Goal: Information Seeking & Learning: Find specific fact

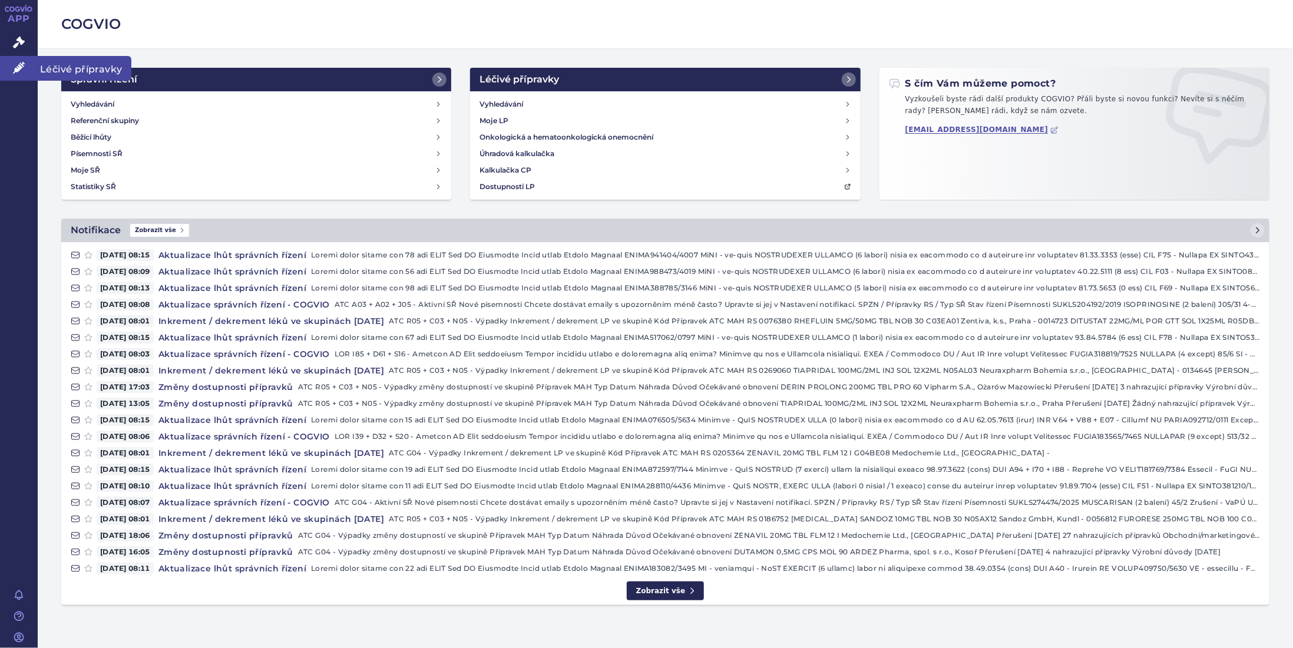
click at [12, 61] on link "Léčivé přípravky" at bounding box center [19, 68] width 38 height 25
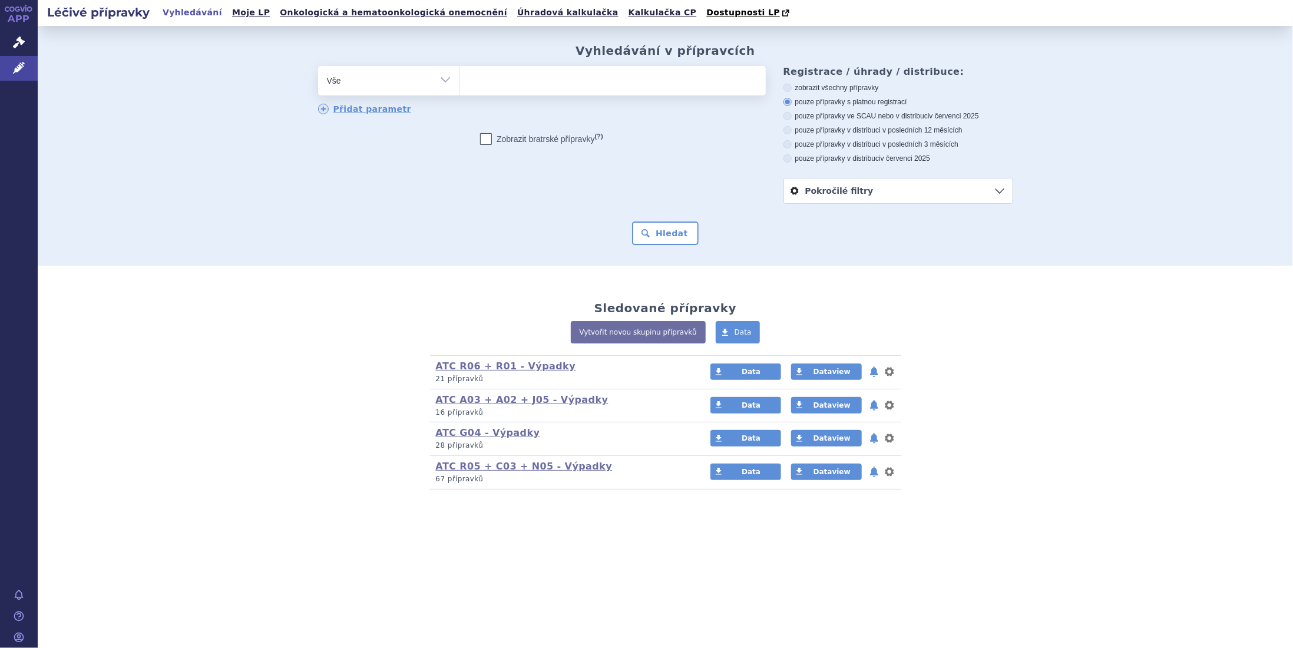
click at [511, 84] on ul at bounding box center [613, 78] width 306 height 25
click at [460, 84] on select at bounding box center [459, 79] width 1 height 29
type input "fo"
type input "fos"
type input "fosf"
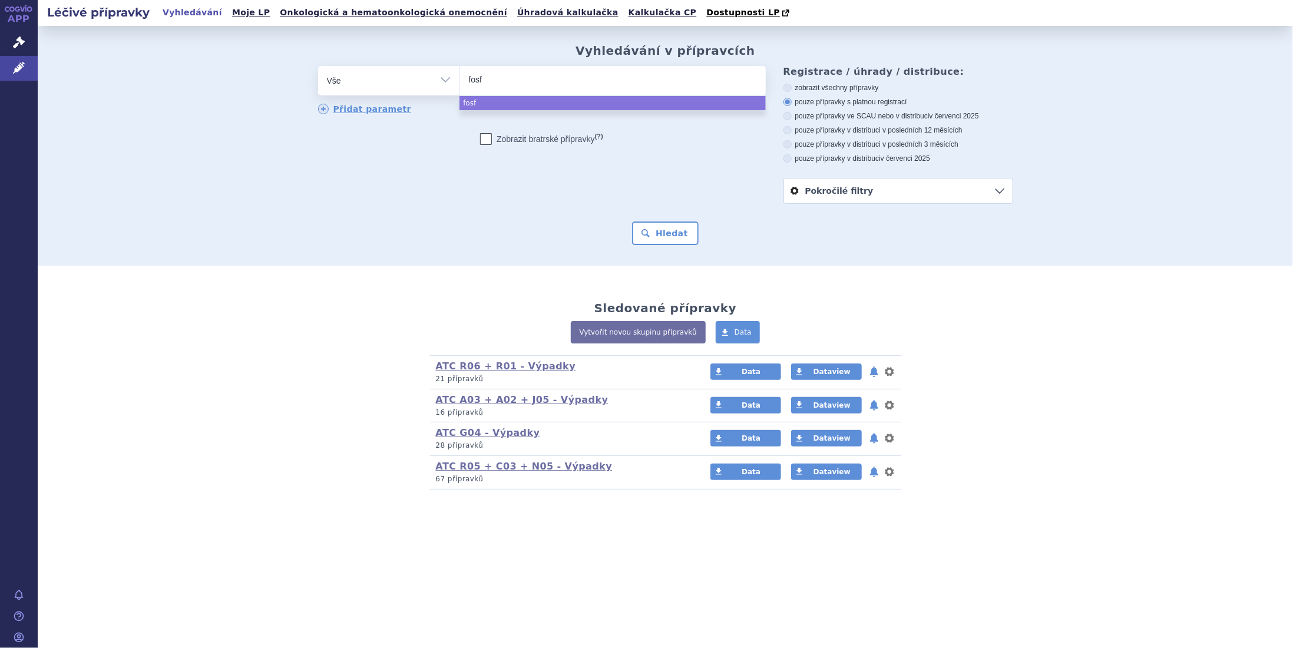
type input "fosfo"
type input "fosfom"
select select "fosfom"
click at [680, 238] on button "Hledat" at bounding box center [665, 233] width 67 height 24
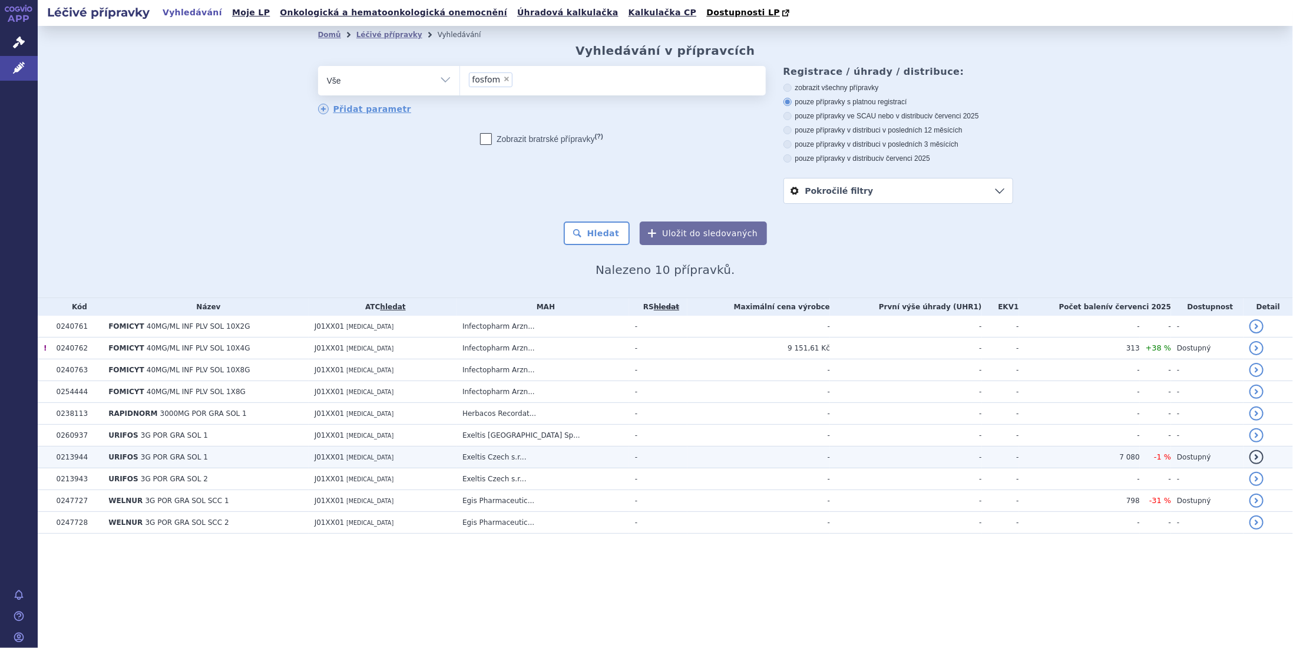
click at [132, 456] on span "URIFOS" at bounding box center [123, 457] width 30 height 8
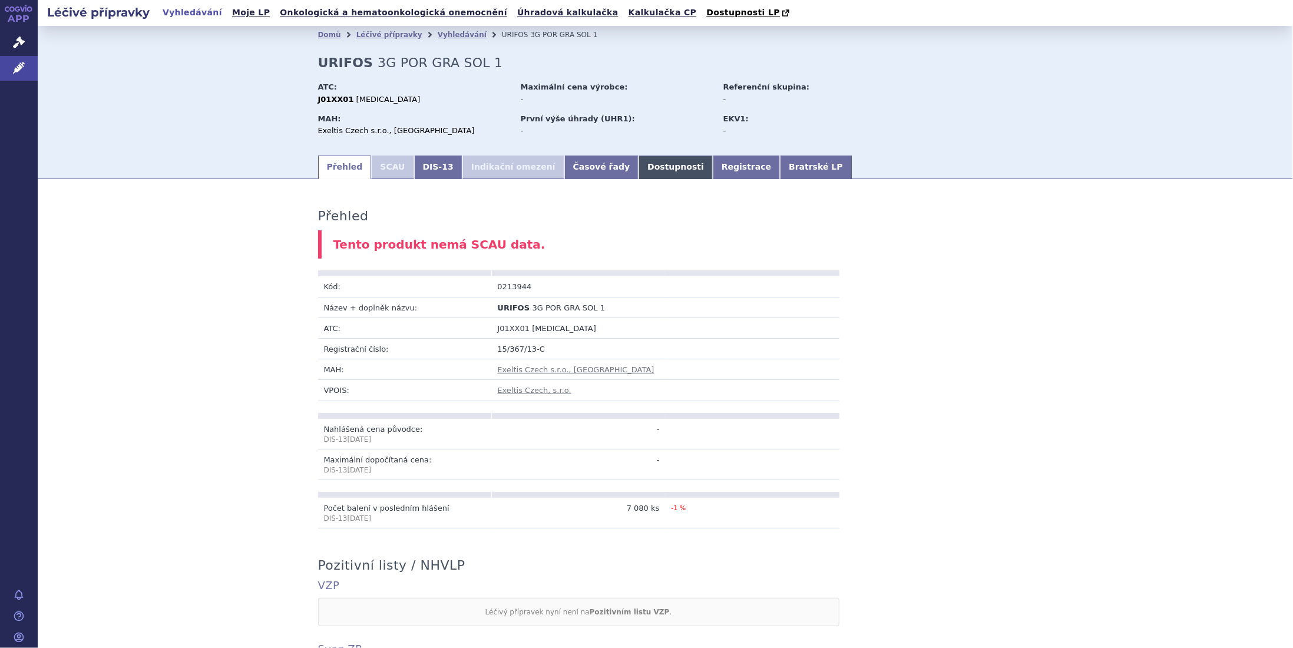
click at [638, 171] on link "Dostupnosti" at bounding box center [675, 167] width 74 height 24
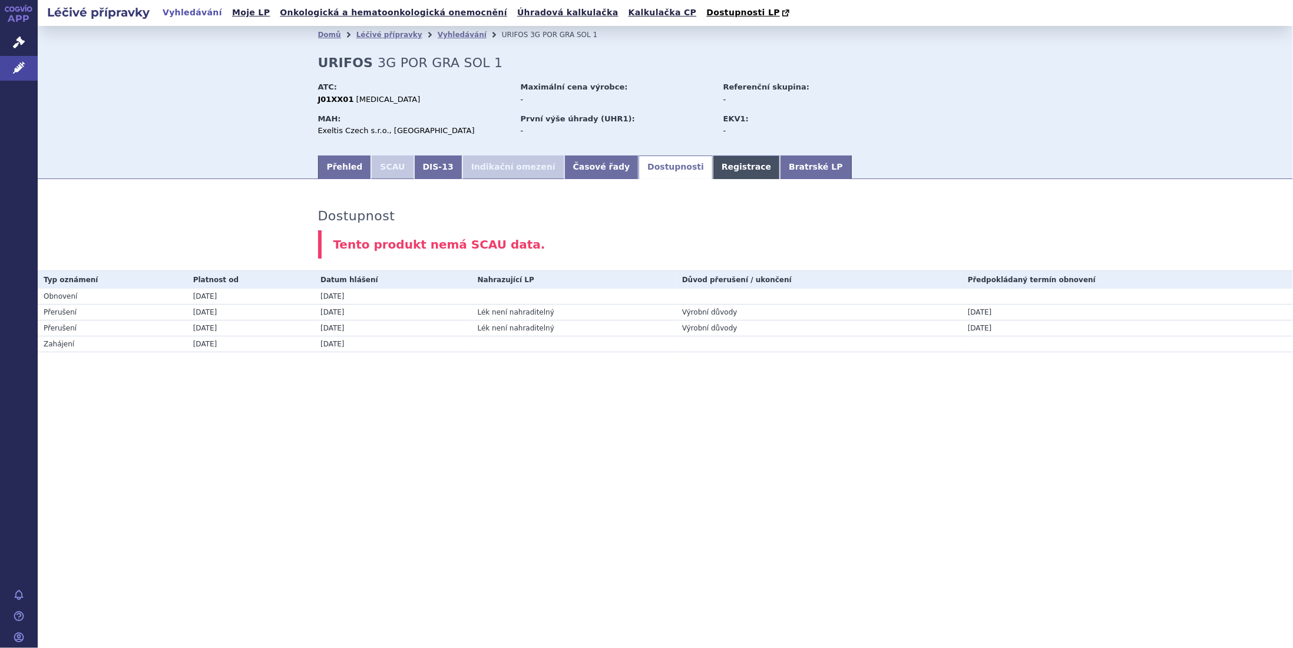
click at [713, 173] on link "Registrace" at bounding box center [746, 167] width 67 height 24
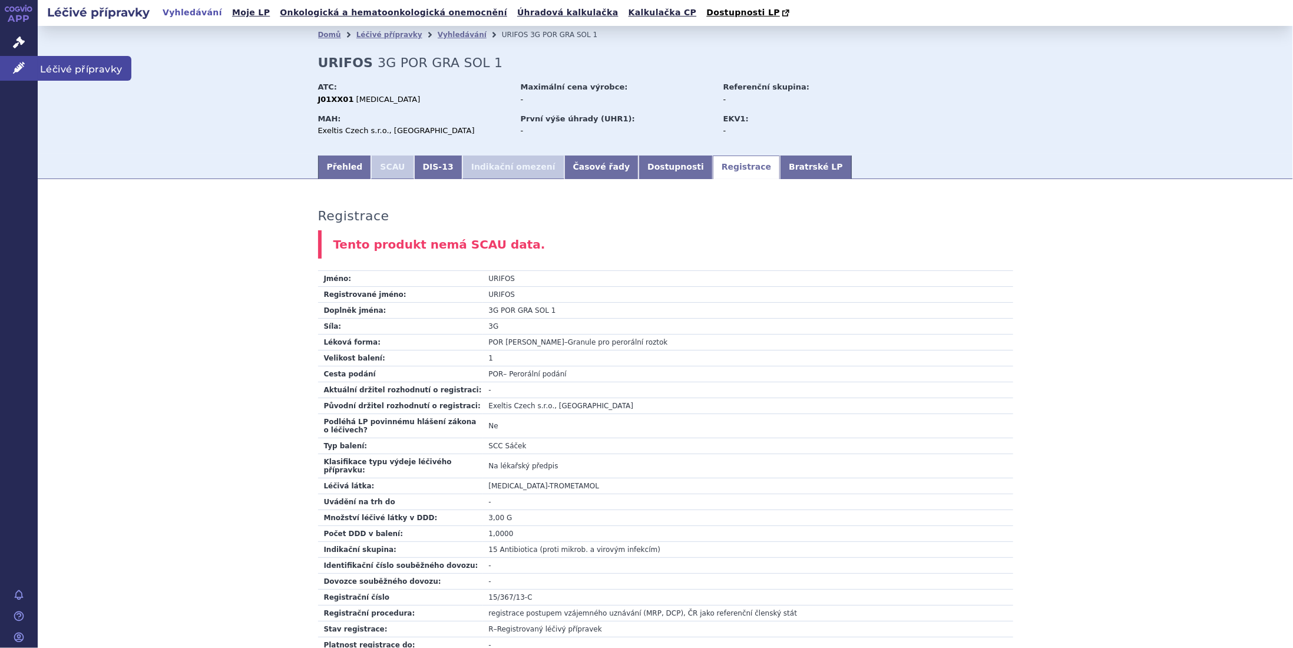
click at [18, 70] on icon at bounding box center [19, 68] width 12 height 12
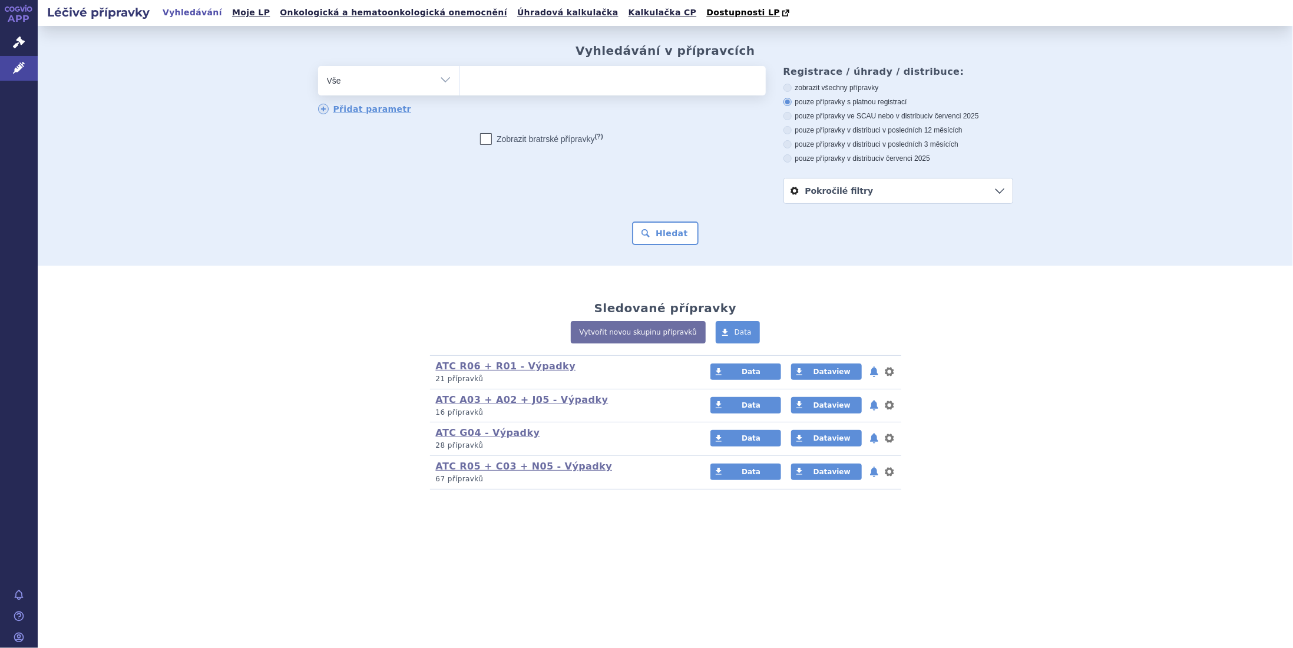
click at [556, 77] on ul at bounding box center [613, 78] width 306 height 25
click at [460, 77] on select at bounding box center [459, 79] width 1 height 29
type input "ri"
type input "rif"
type input "rifa"
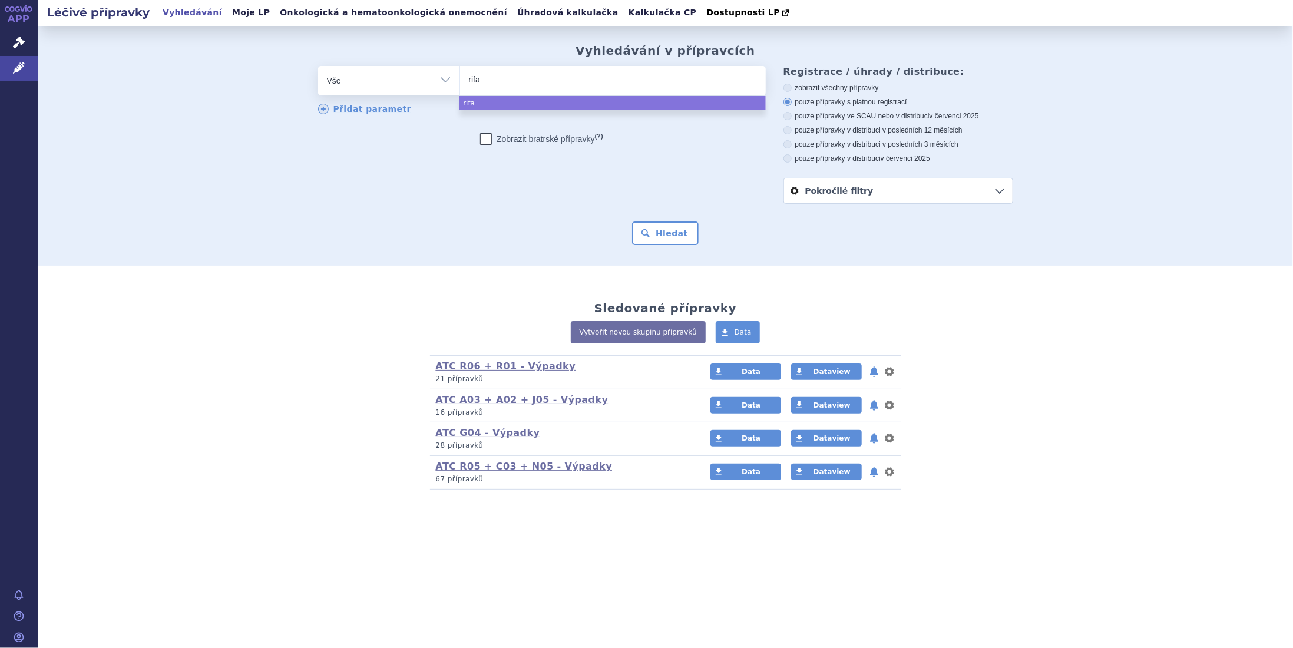
type input "rifax"
type input "rifaxi"
type input "rifaxim"
select select "rifaxim"
click at [667, 231] on button "Hledat" at bounding box center [665, 233] width 67 height 24
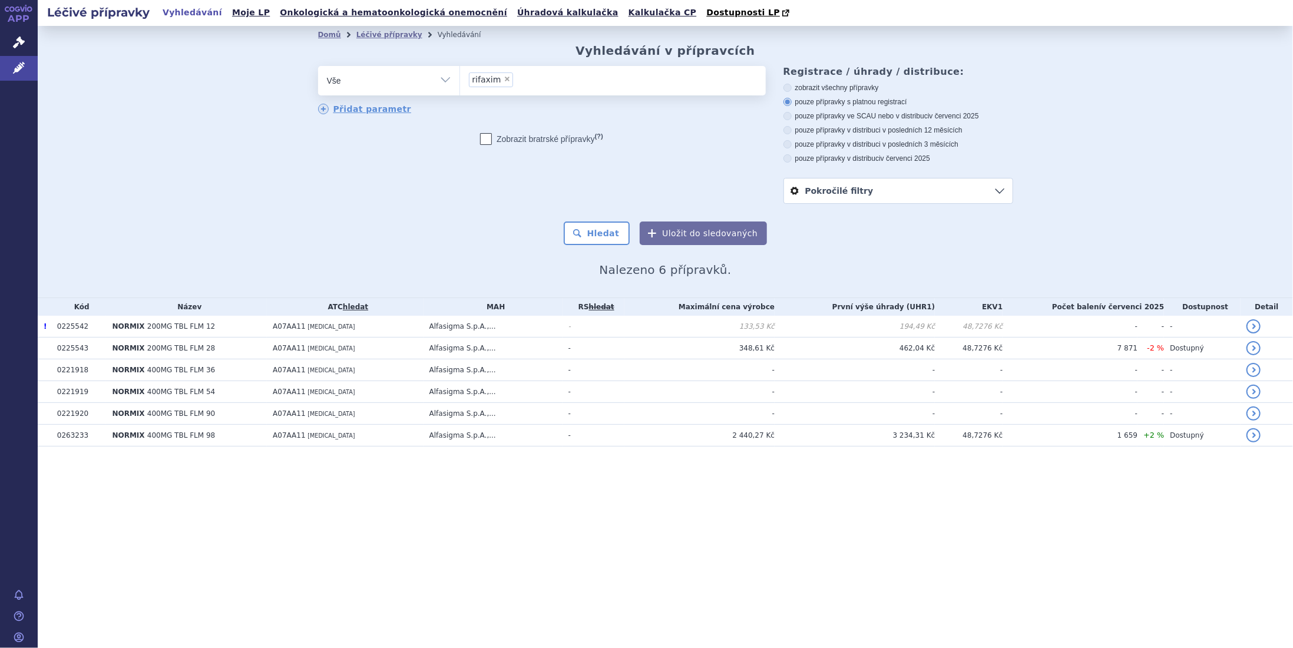
click at [505, 79] on span "×" at bounding box center [506, 78] width 7 height 7
click at [460, 79] on select "rifaxim" at bounding box center [459, 79] width 1 height 29
select select
type input "ce"
type input "cef"
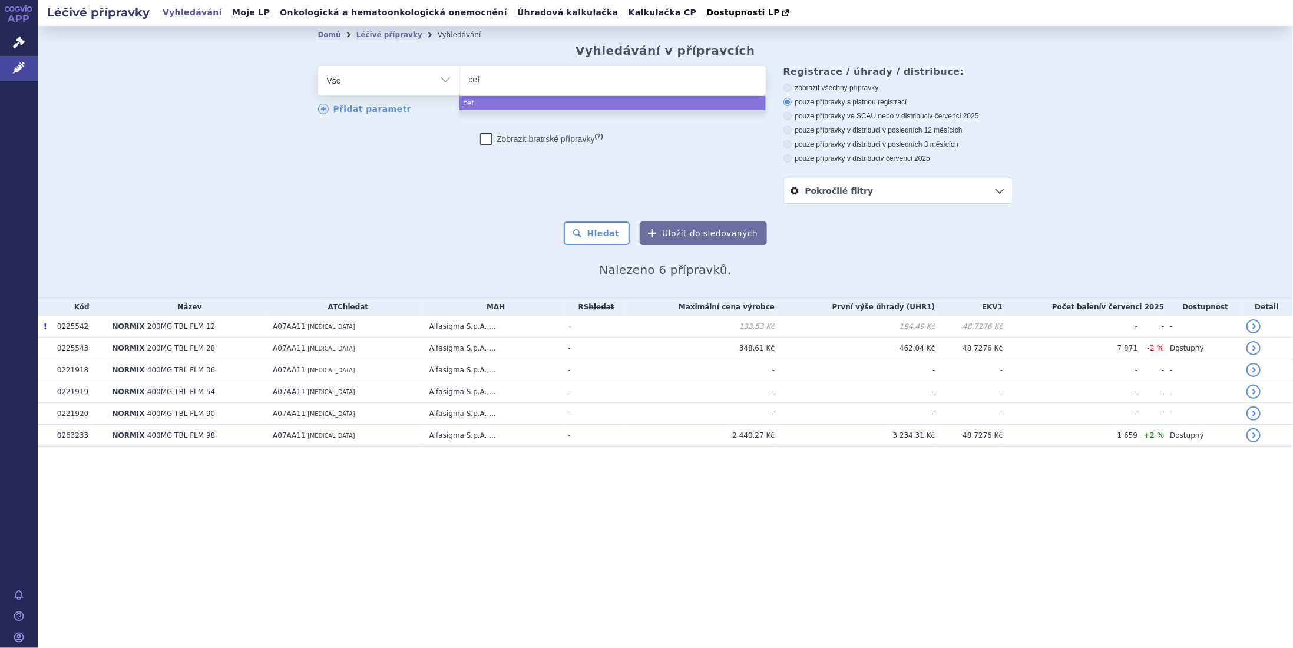
type input "ceft"
type input "cefta"
type input "ceftaz"
select select "ceftaz"
click at [594, 230] on button "Hledat" at bounding box center [597, 233] width 67 height 24
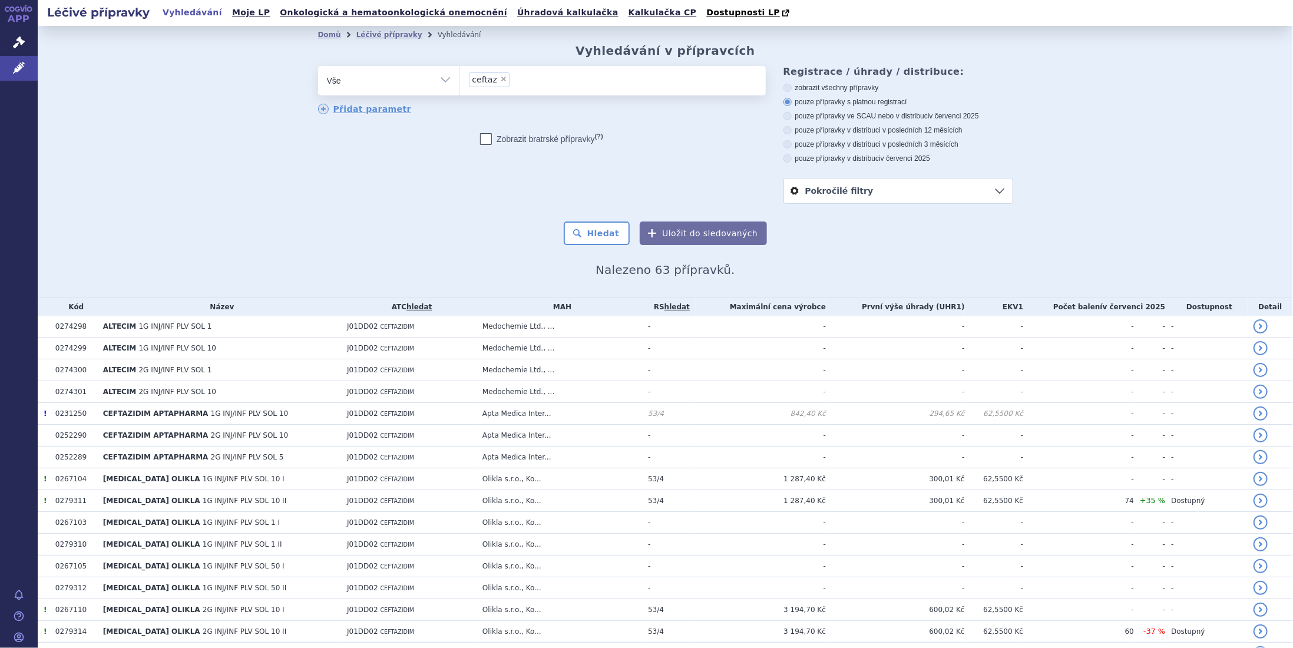
click at [500, 75] on span "×" at bounding box center [503, 78] width 7 height 7
click at [460, 75] on select "ceftaz" at bounding box center [459, 79] width 1 height 29
select select
type input "av"
type input "avi"
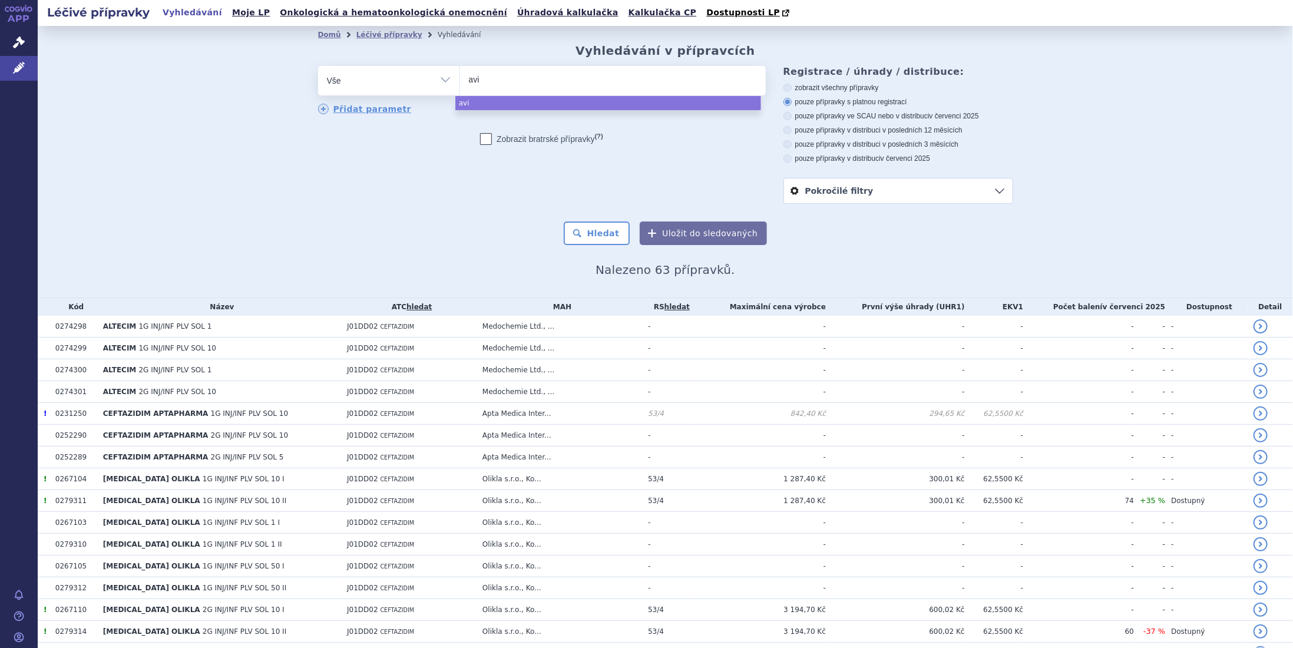
type input "avib"
type input "aviba"
type input "avibac"
select select "avibac"
click at [591, 226] on button "Hledat" at bounding box center [597, 233] width 67 height 24
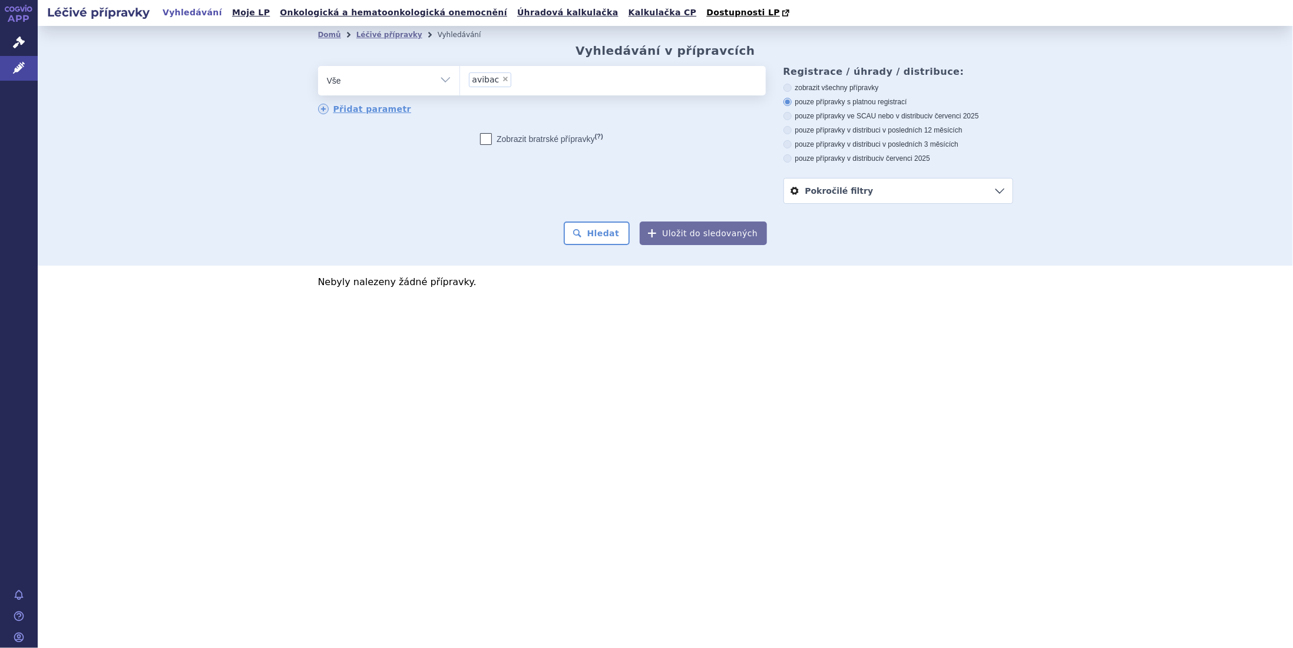
click at [503, 78] on span "×" at bounding box center [505, 78] width 7 height 7
click at [460, 78] on select "avibac" at bounding box center [459, 79] width 1 height 29
select select
type input "za"
type input "zav"
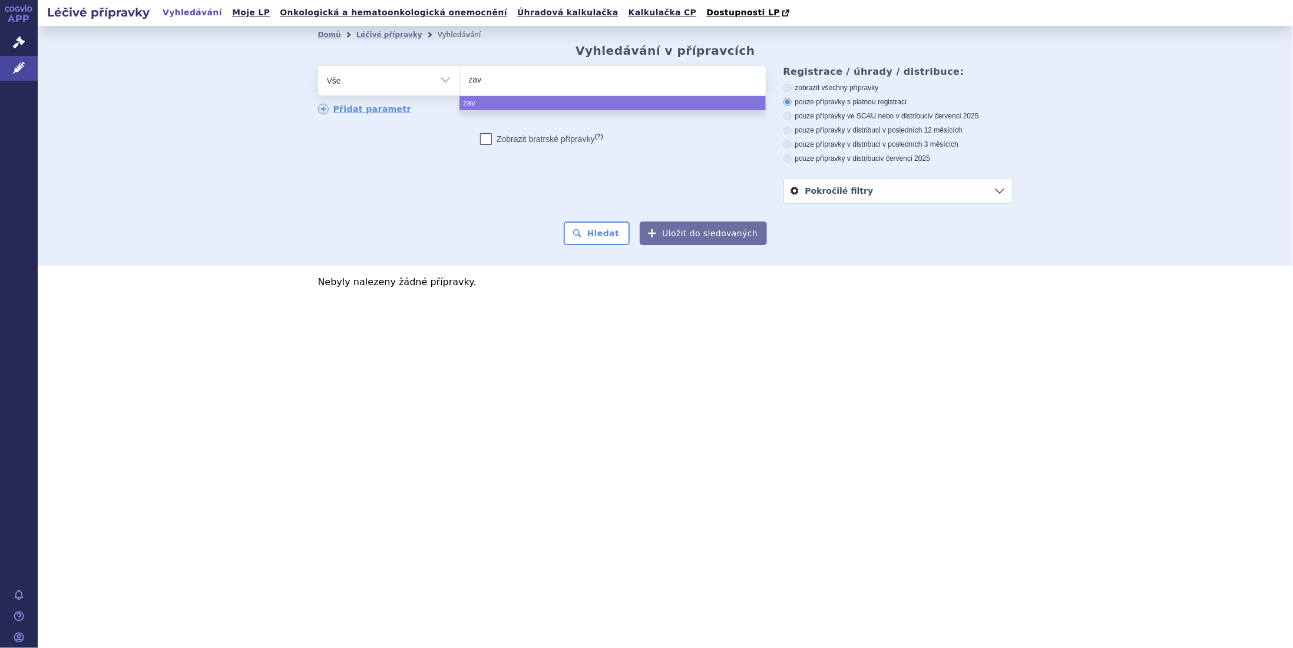
type input "zavi"
type input "zavic"
type input "zavice"
select select "zavice"
click at [614, 234] on button "Hledat" at bounding box center [597, 233] width 67 height 24
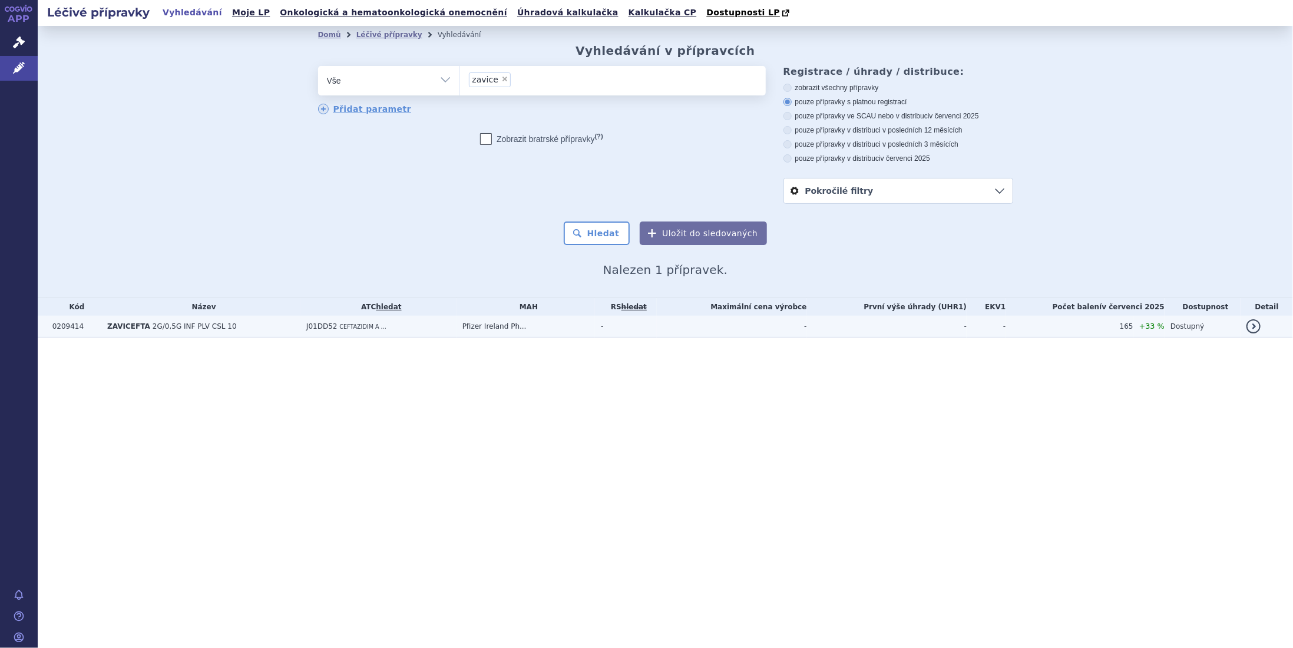
click at [153, 323] on span "2G/0,5G INF PLV CSL 10" at bounding box center [195, 326] width 84 height 8
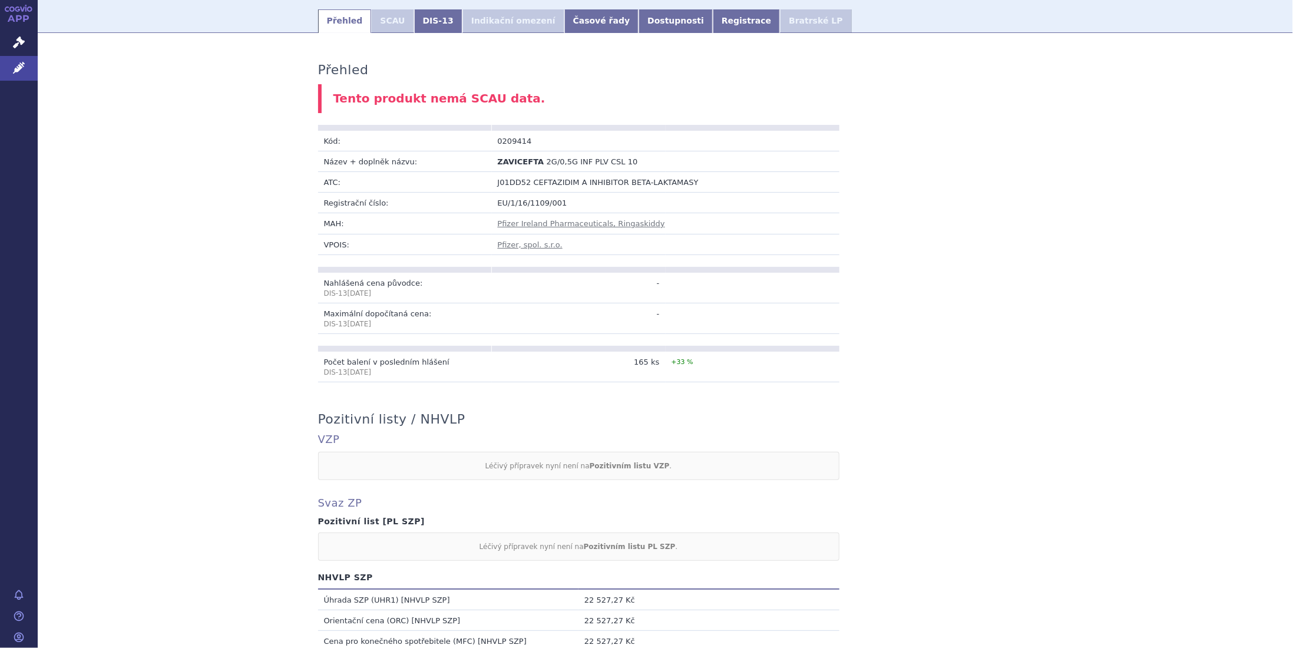
scroll to position [314, 0]
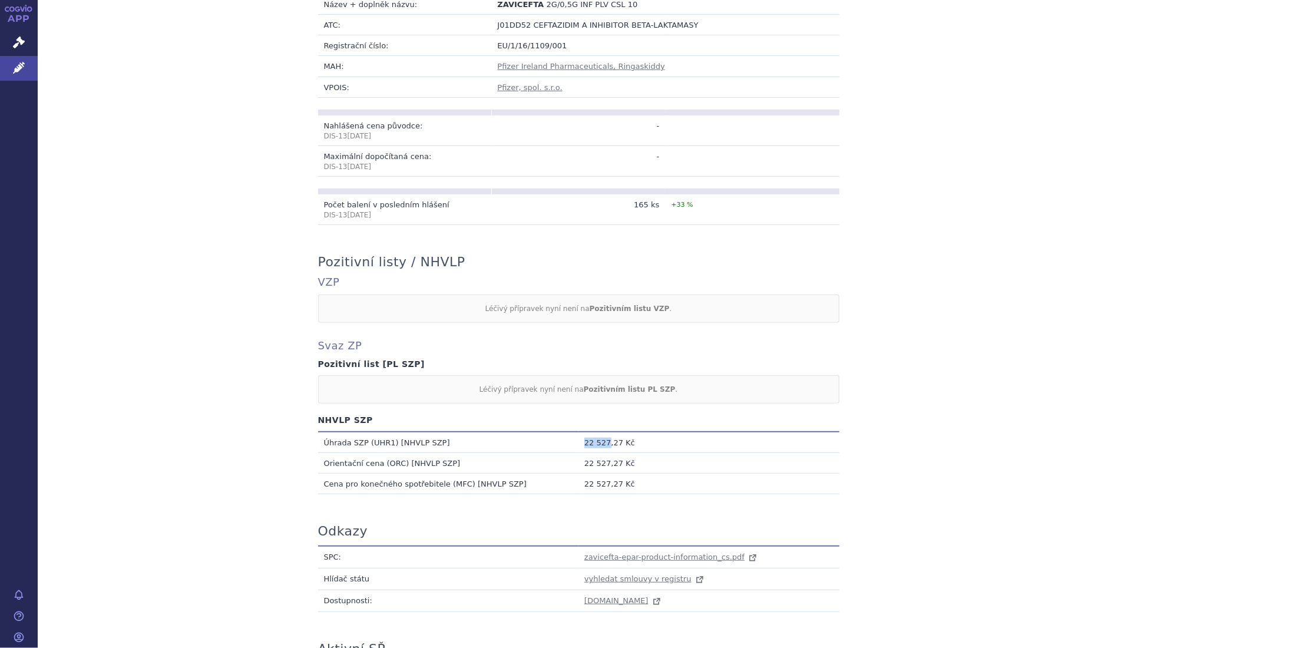
drag, startPoint x: 581, startPoint y: 432, endPoint x: 601, endPoint y: 426, distance: 21.4
click at [601, 432] on td "22 527,27 Kč" at bounding box center [708, 442] width 261 height 21
copy td "22 527"
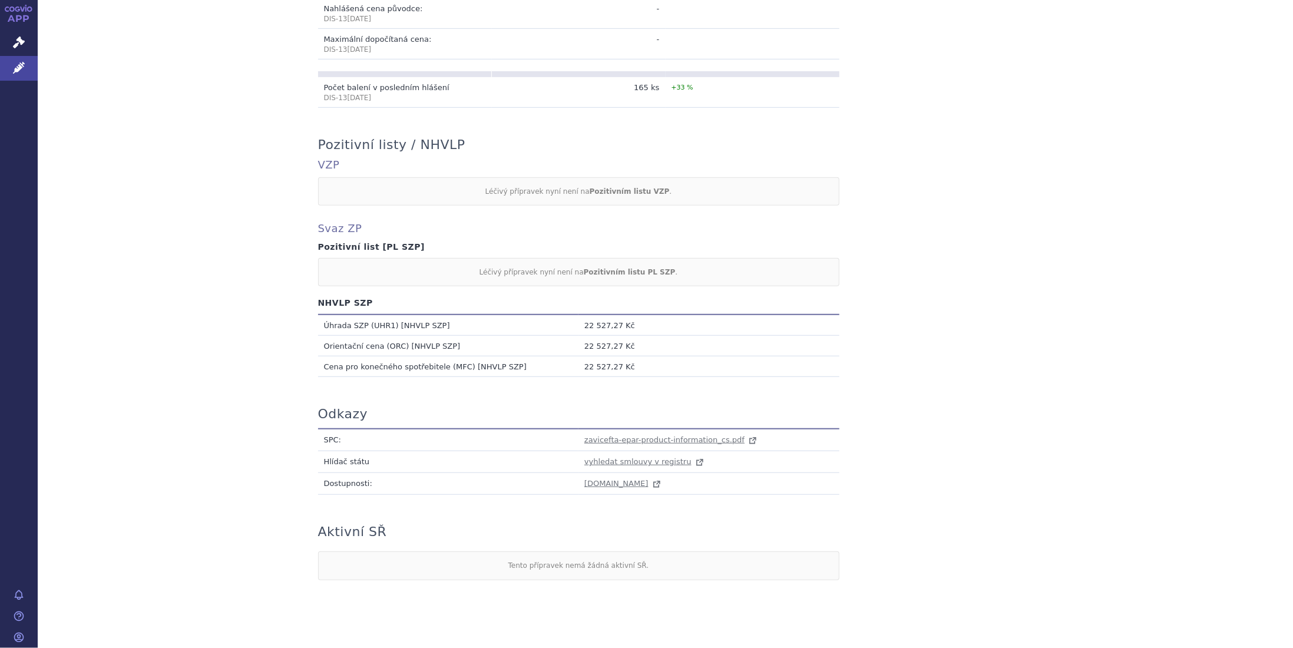
click at [978, 413] on div "Přehled Tento produkt nemá SCAU data. Kód: 0209414 Název + doplněk názvu: [GEOG…" at bounding box center [665, 180] width 742 height 821
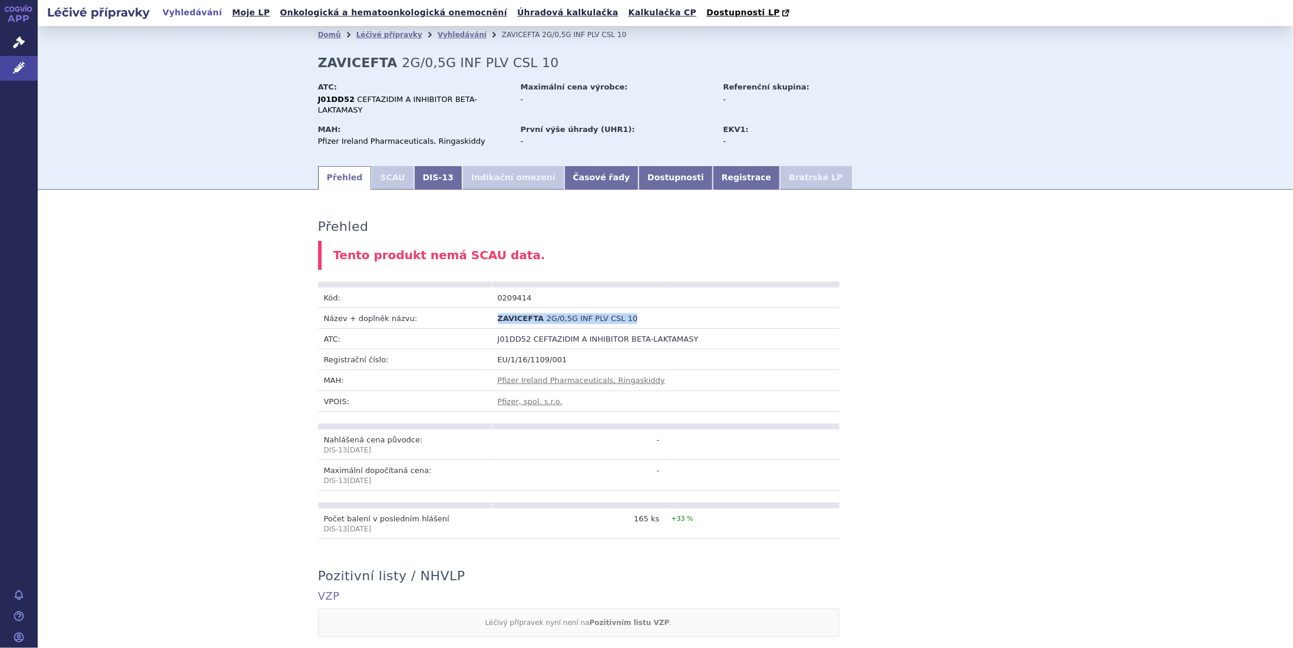
drag, startPoint x: 493, startPoint y: 310, endPoint x: 614, endPoint y: 303, distance: 121.5
click at [614, 307] on td "ZAVICEFTA 2G/0,5G INF PLV CSL 10" at bounding box center [579, 317] width 174 height 21
copy td "ZAVICEFTA 2G/0,5G INF PLV CSL 10"
